Goal: Task Accomplishment & Management: Manage account settings

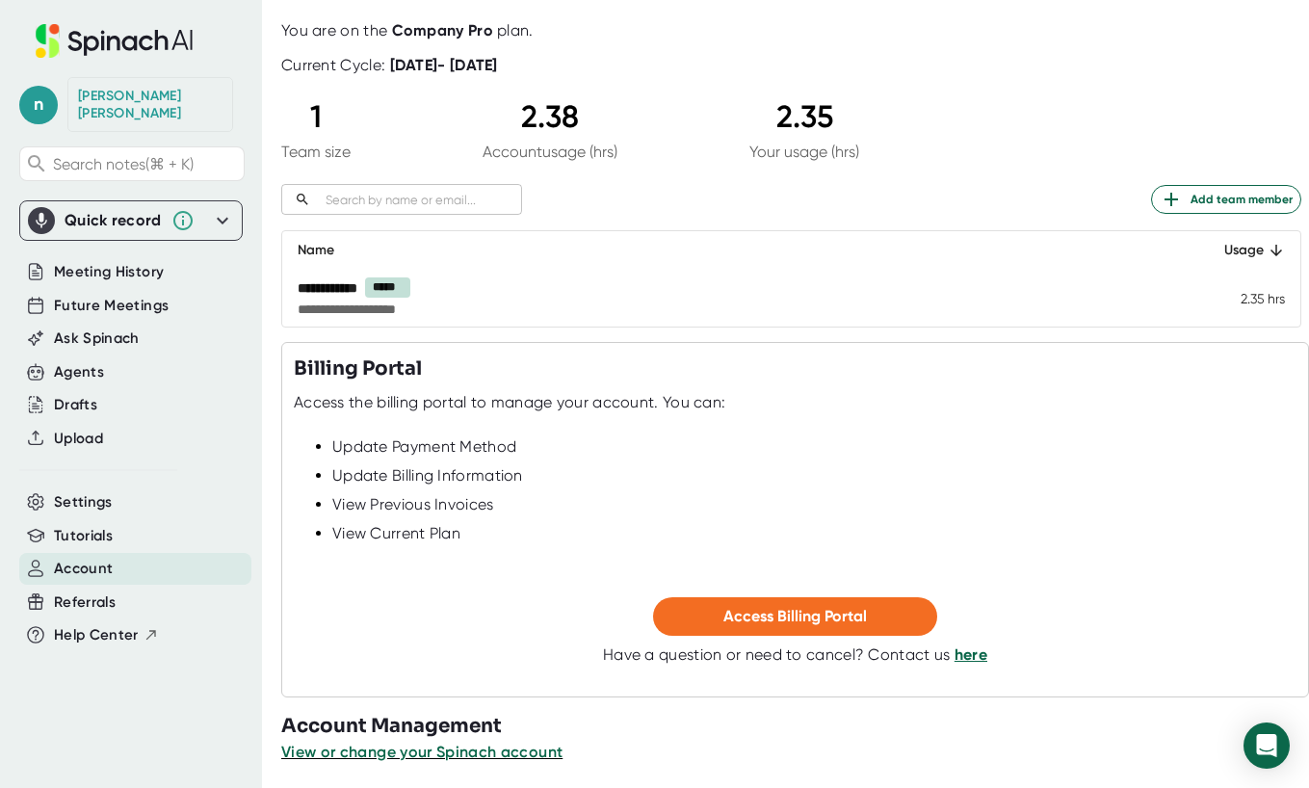
scroll to position [108, 0]
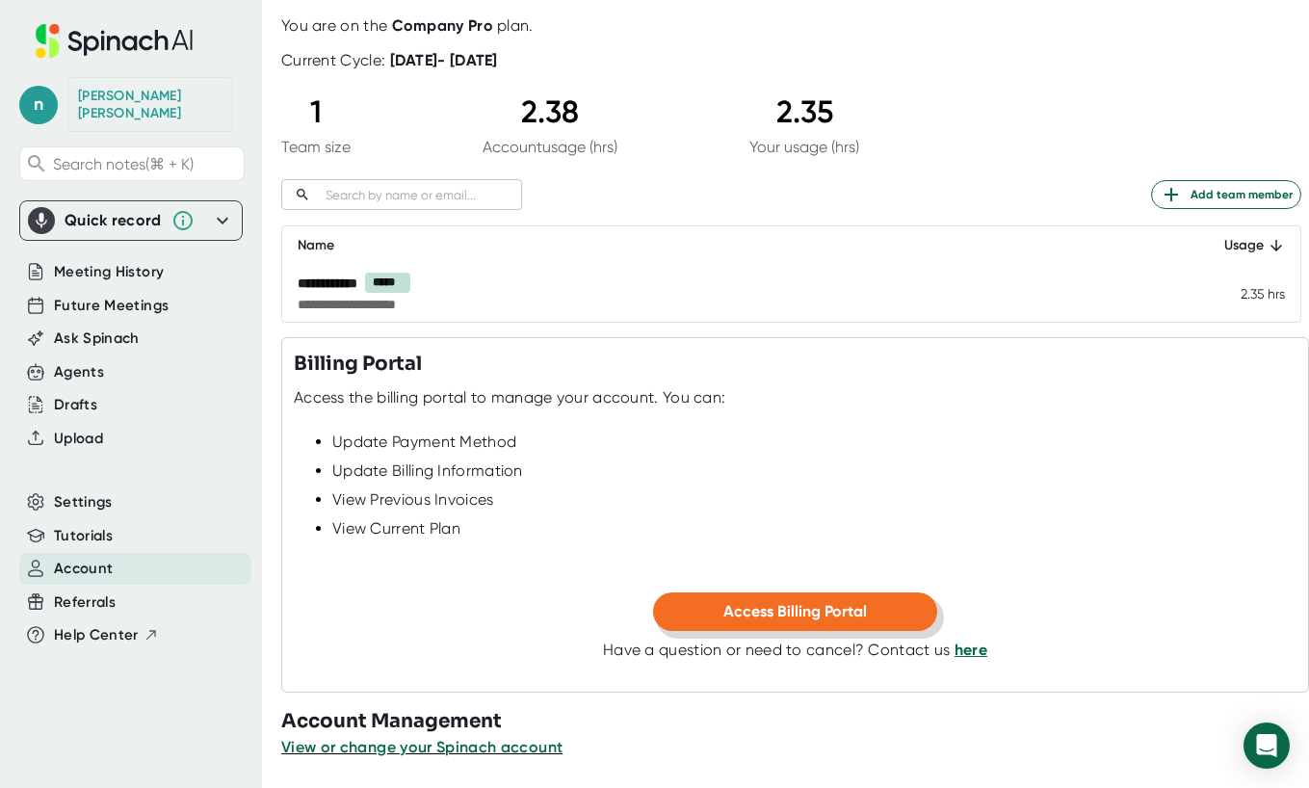
click at [767, 611] on span "Access Billing Portal" at bounding box center [794, 611] width 143 height 18
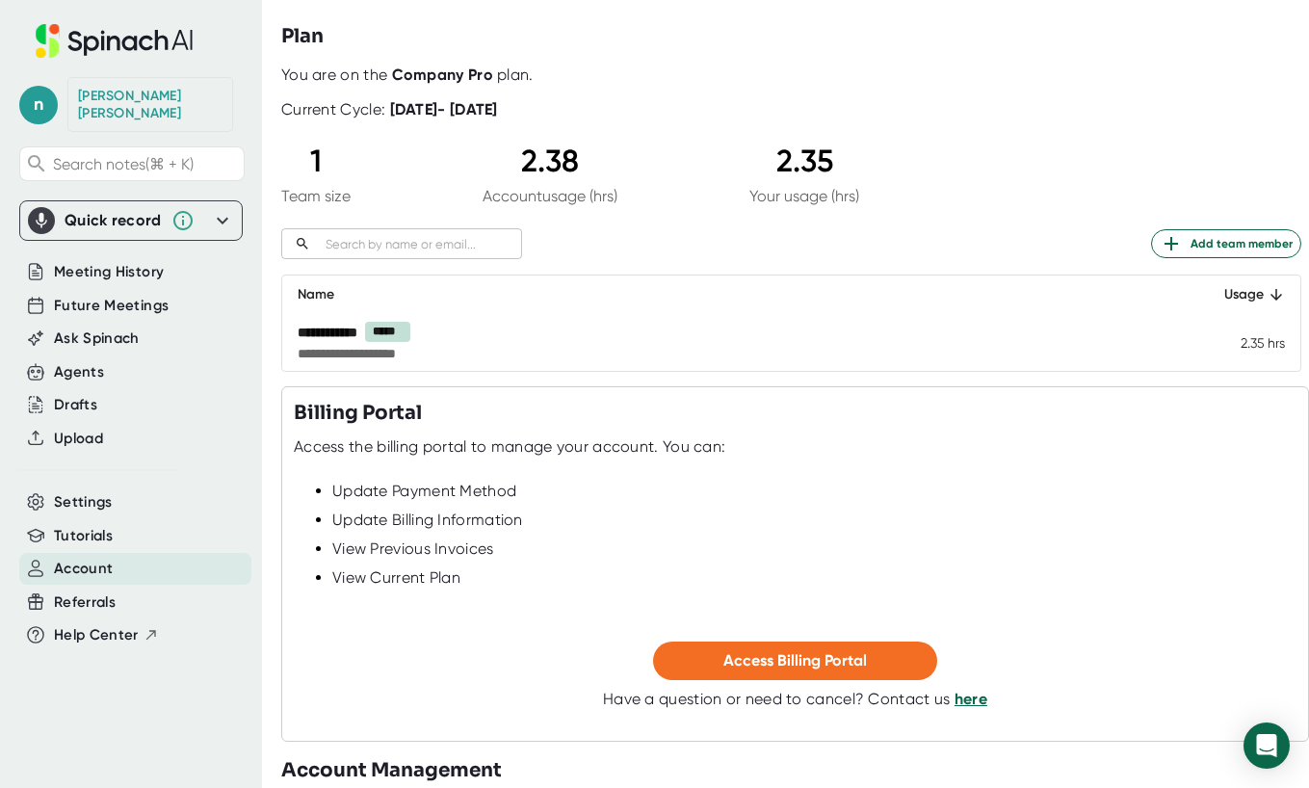
scroll to position [108, 0]
